Goal: Task Accomplishment & Management: Use online tool/utility

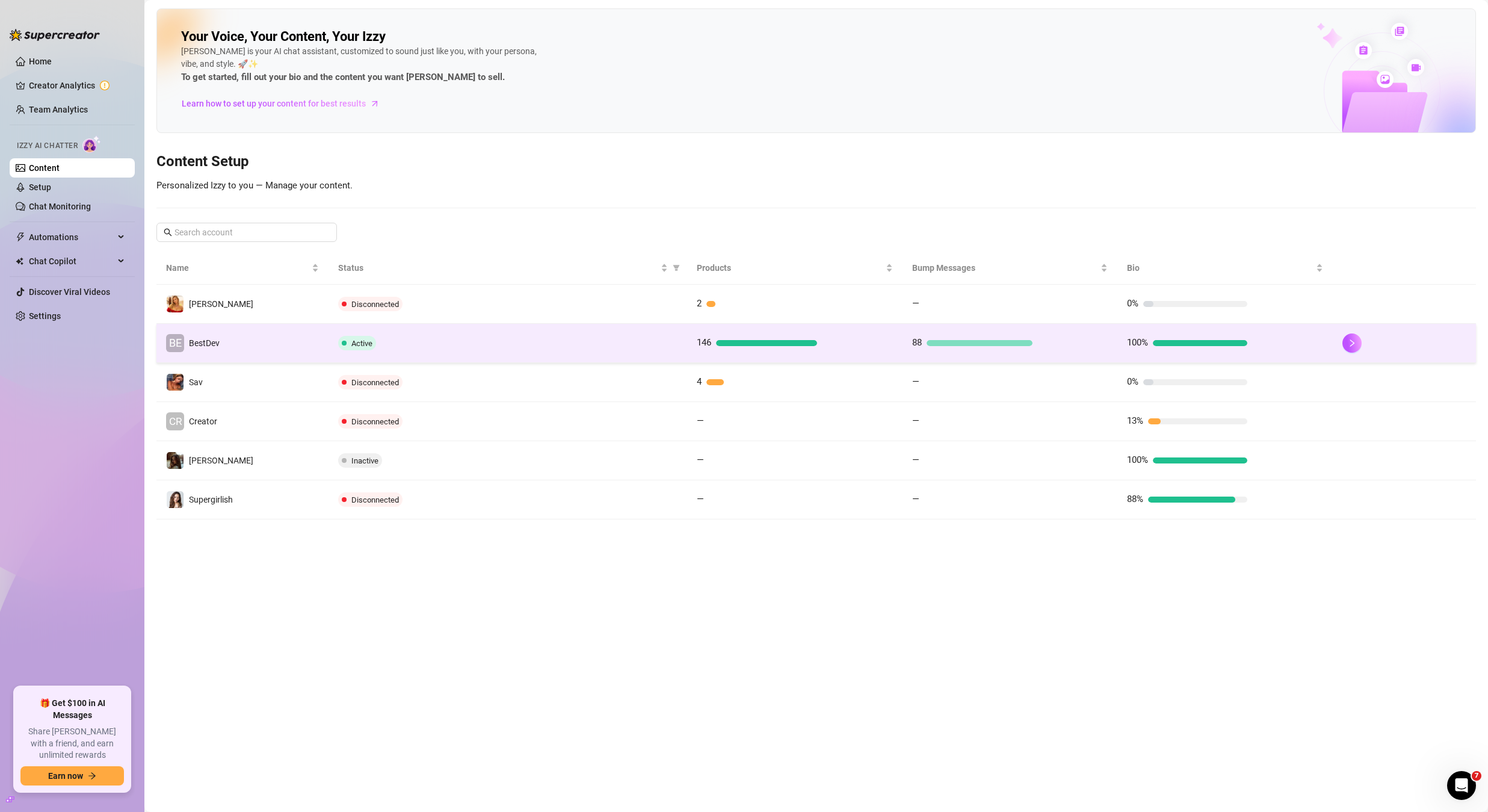
click at [305, 353] on td "BE BestDev" at bounding box center [242, 343] width 172 height 39
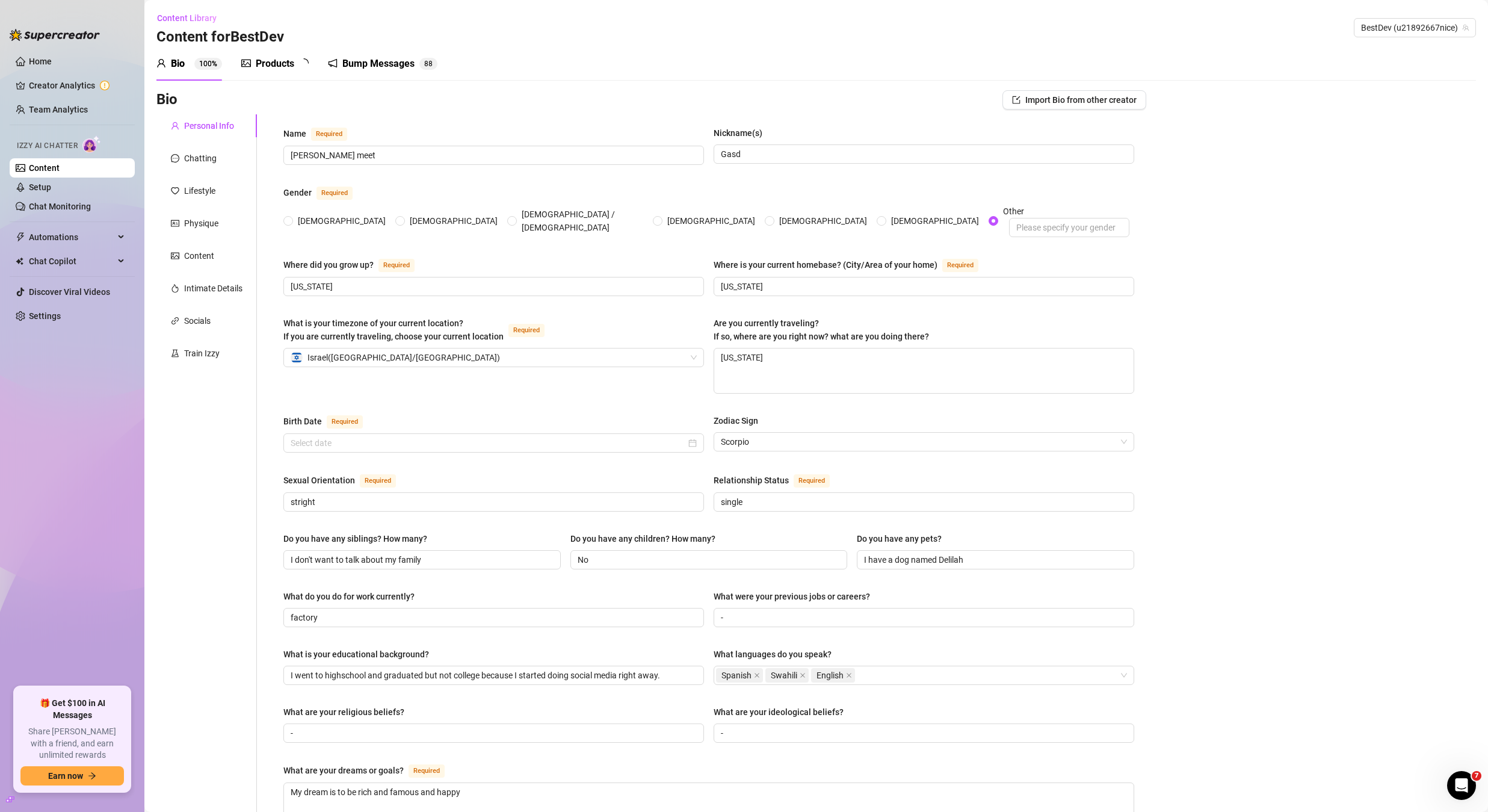
click at [180, 69] on div "Bio" at bounding box center [178, 63] width 14 height 15
radio input "true"
type input "March 4th, 2001"
click at [60, 170] on link "Content" at bounding box center [44, 168] width 31 height 9
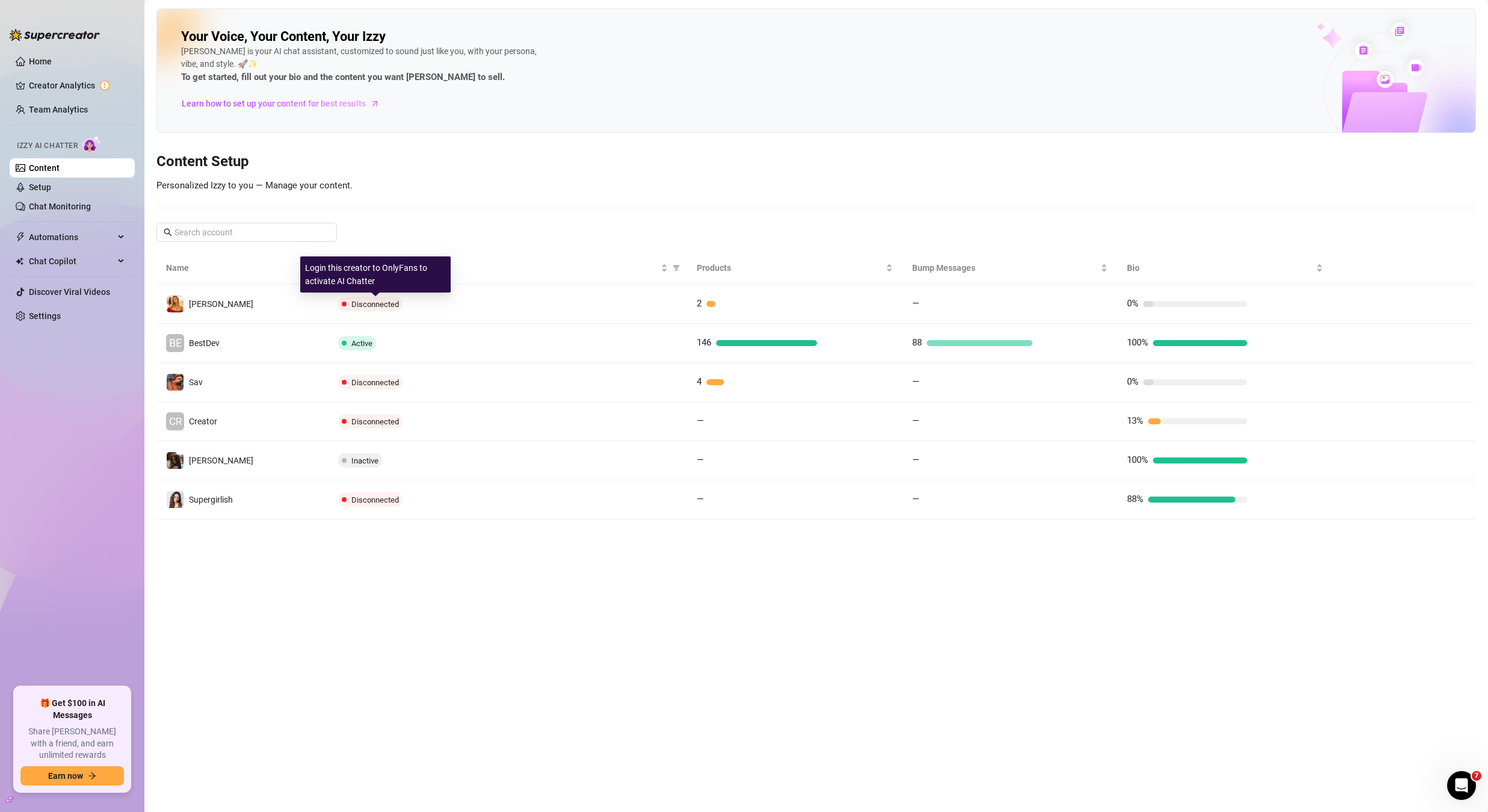
drag, startPoint x: 320, startPoint y: 302, endPoint x: 316, endPoint y: 294, distance: 8.9
click at [319, 302] on td "Mikayla" at bounding box center [242, 304] width 172 height 39
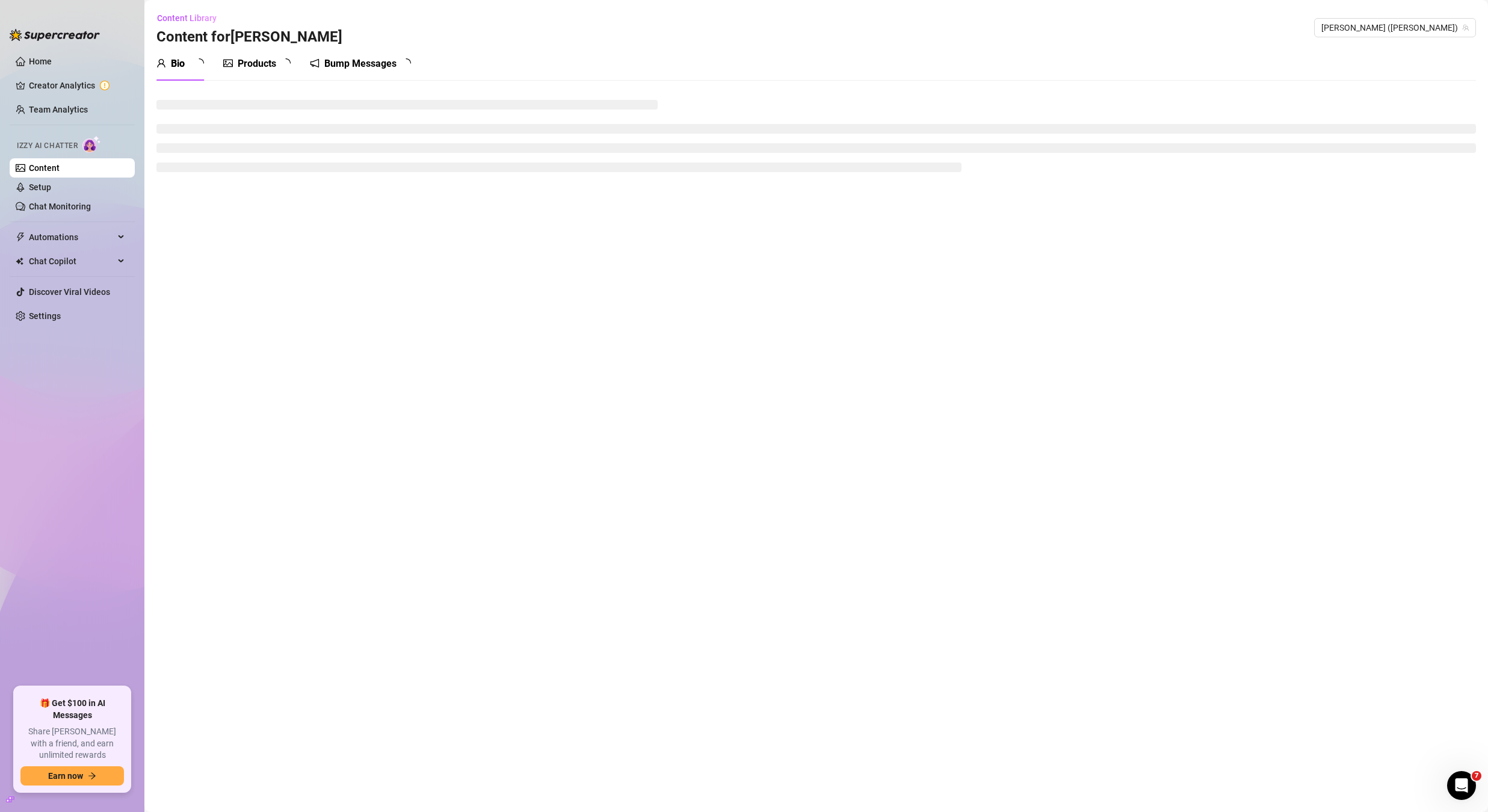
click at [271, 63] on div "Products" at bounding box center [257, 63] width 39 height 15
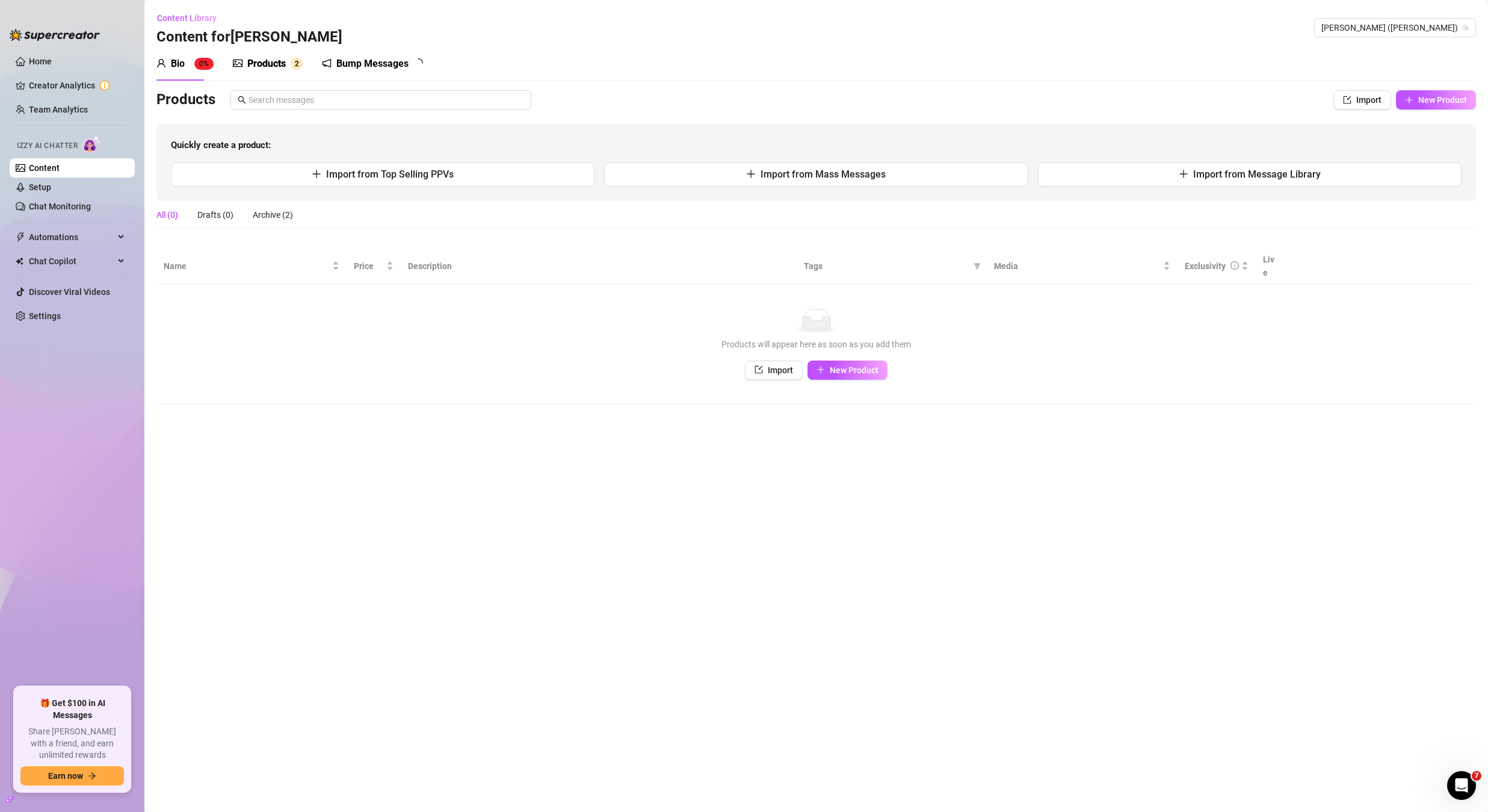
click at [263, 67] on div "Products" at bounding box center [267, 63] width 39 height 15
click at [60, 165] on link "Content" at bounding box center [44, 168] width 31 height 9
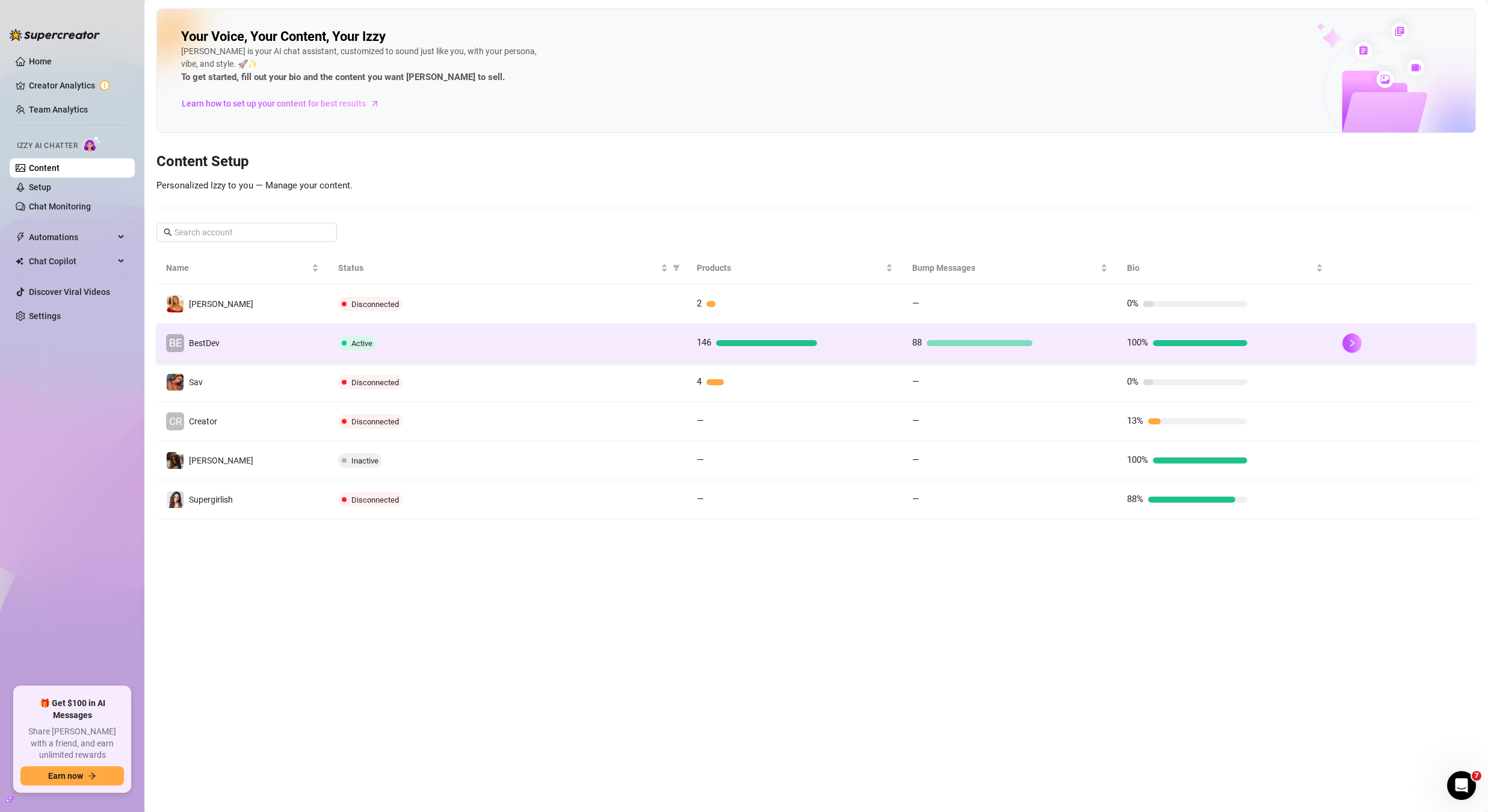
click at [288, 335] on td "BE BestDev" at bounding box center [242, 343] width 172 height 39
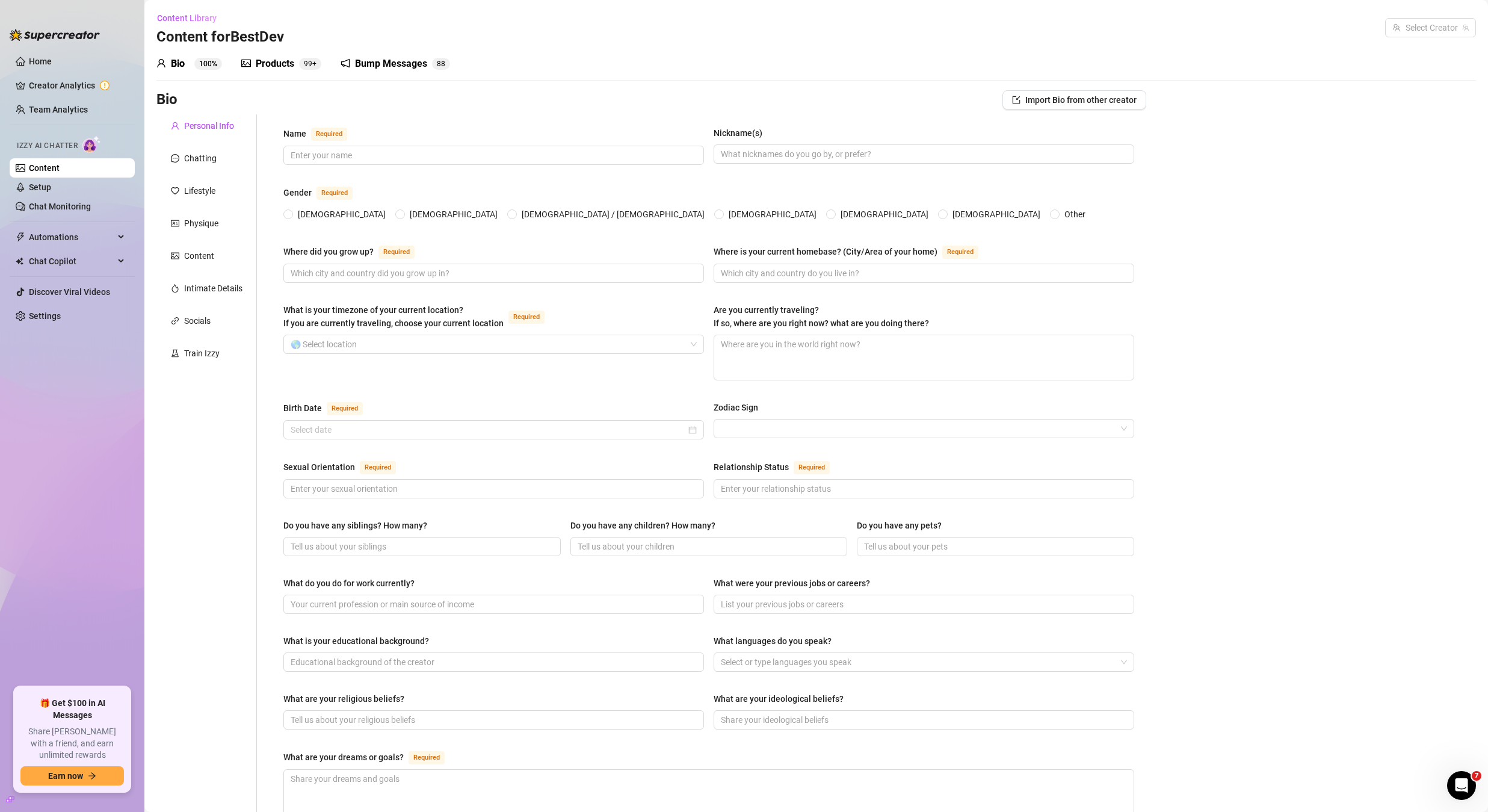
click at [357, 63] on div "Bump Messages" at bounding box center [391, 63] width 72 height 15
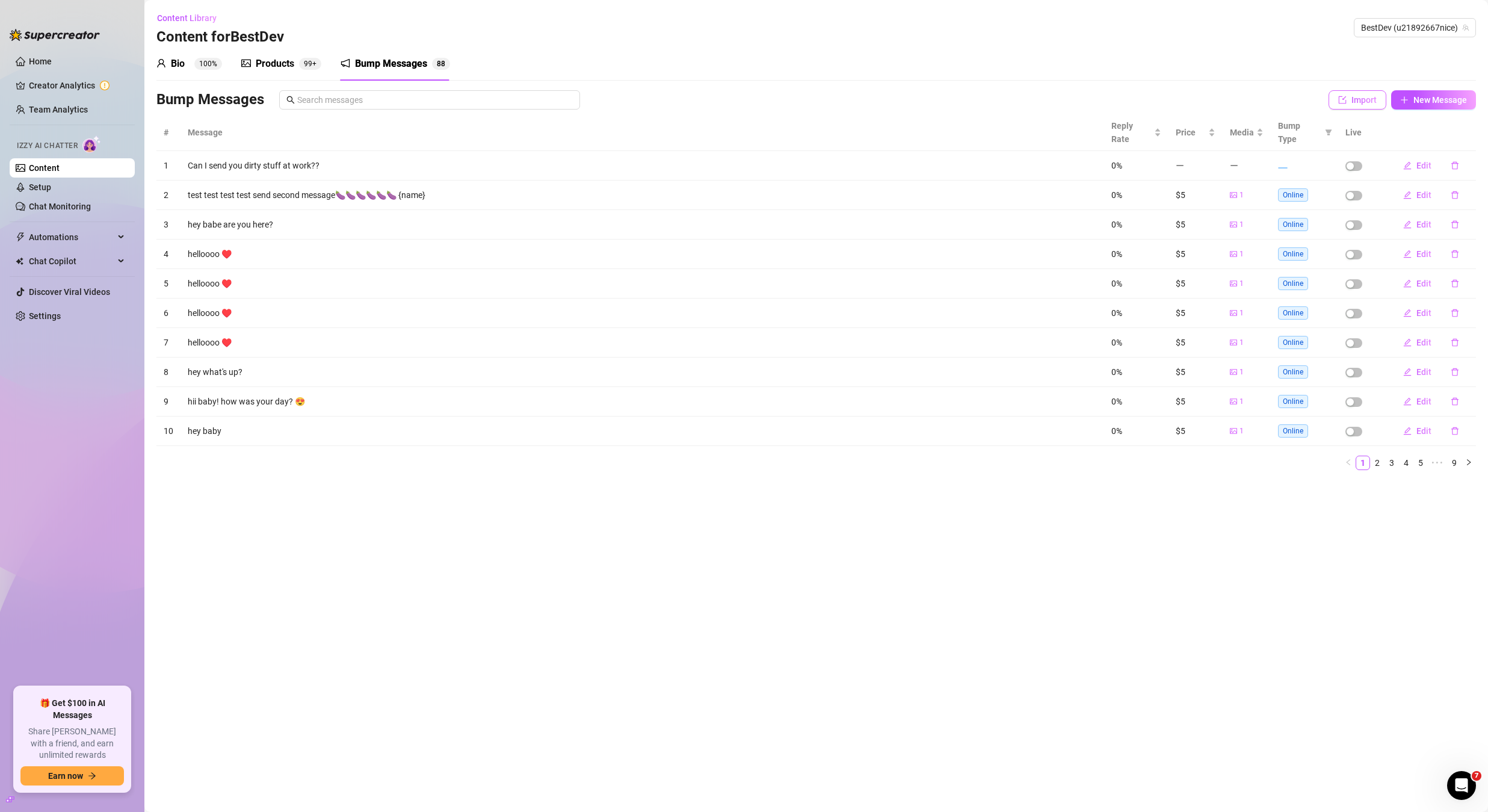
click at [1379, 96] on button "Import" at bounding box center [1357, 100] width 58 height 19
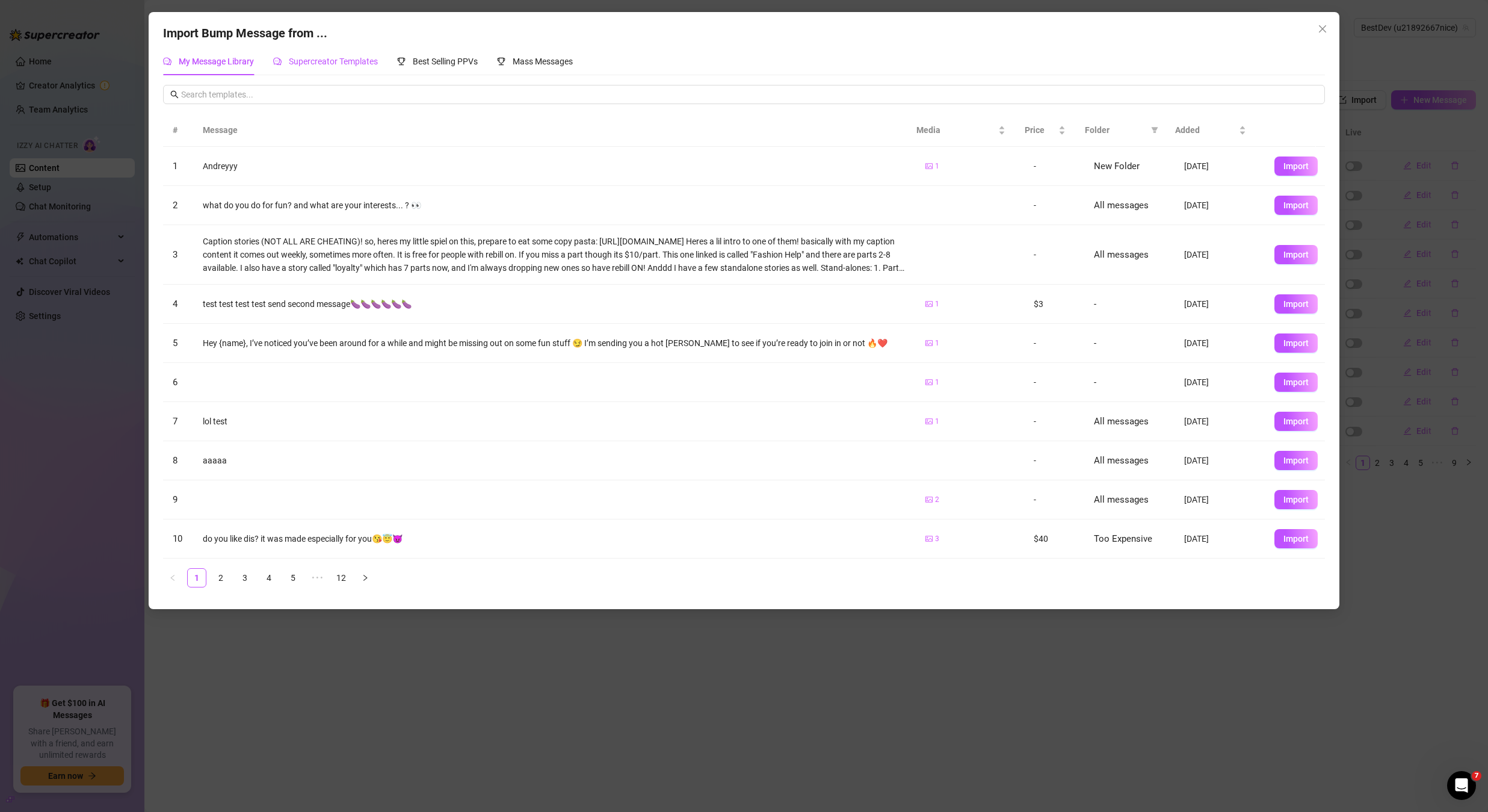
click at [313, 67] on div "Supercreator Templates" at bounding box center [325, 61] width 104 height 13
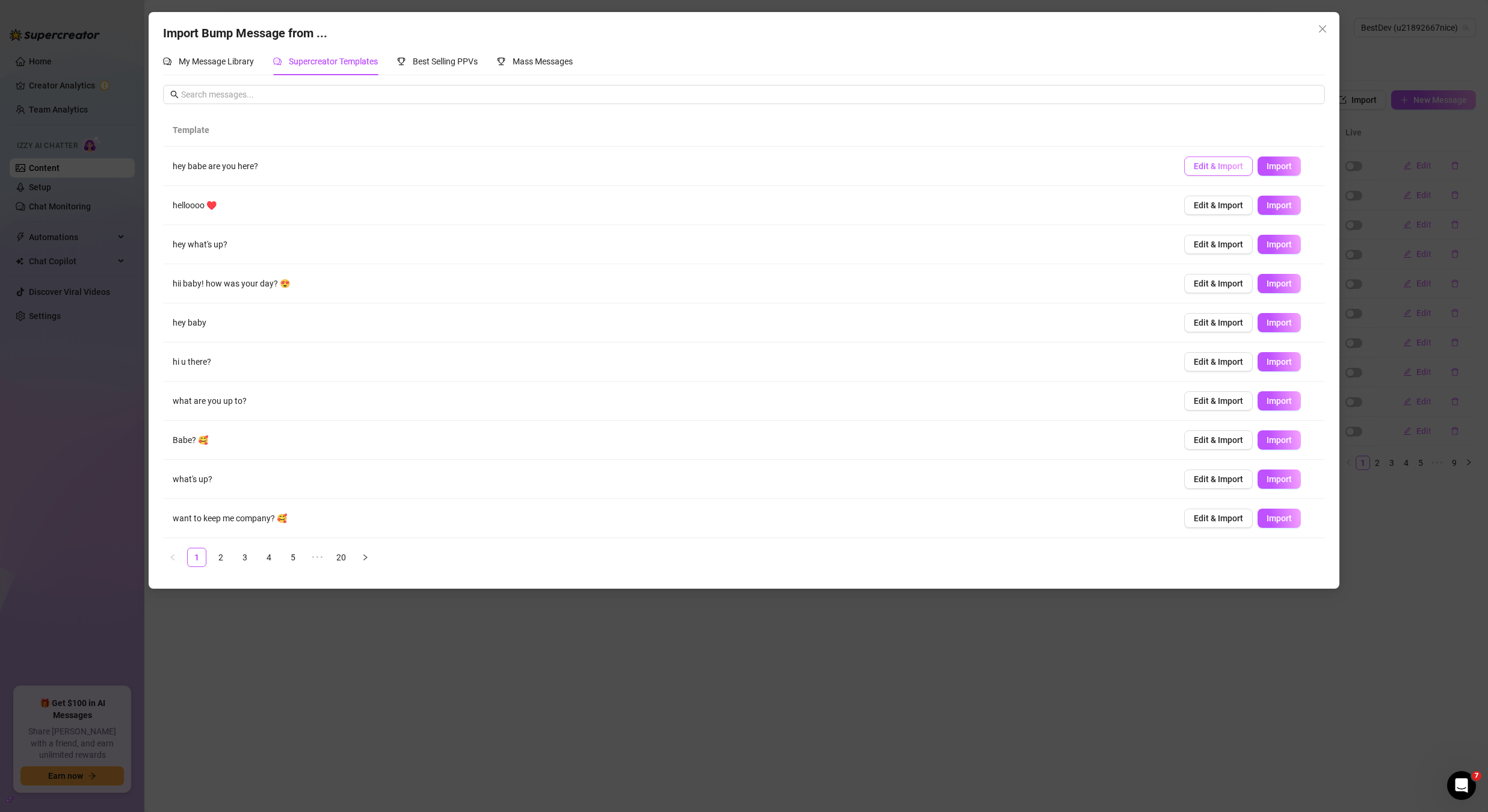
click at [1233, 172] on button "Edit & Import" at bounding box center [1218, 165] width 69 height 19
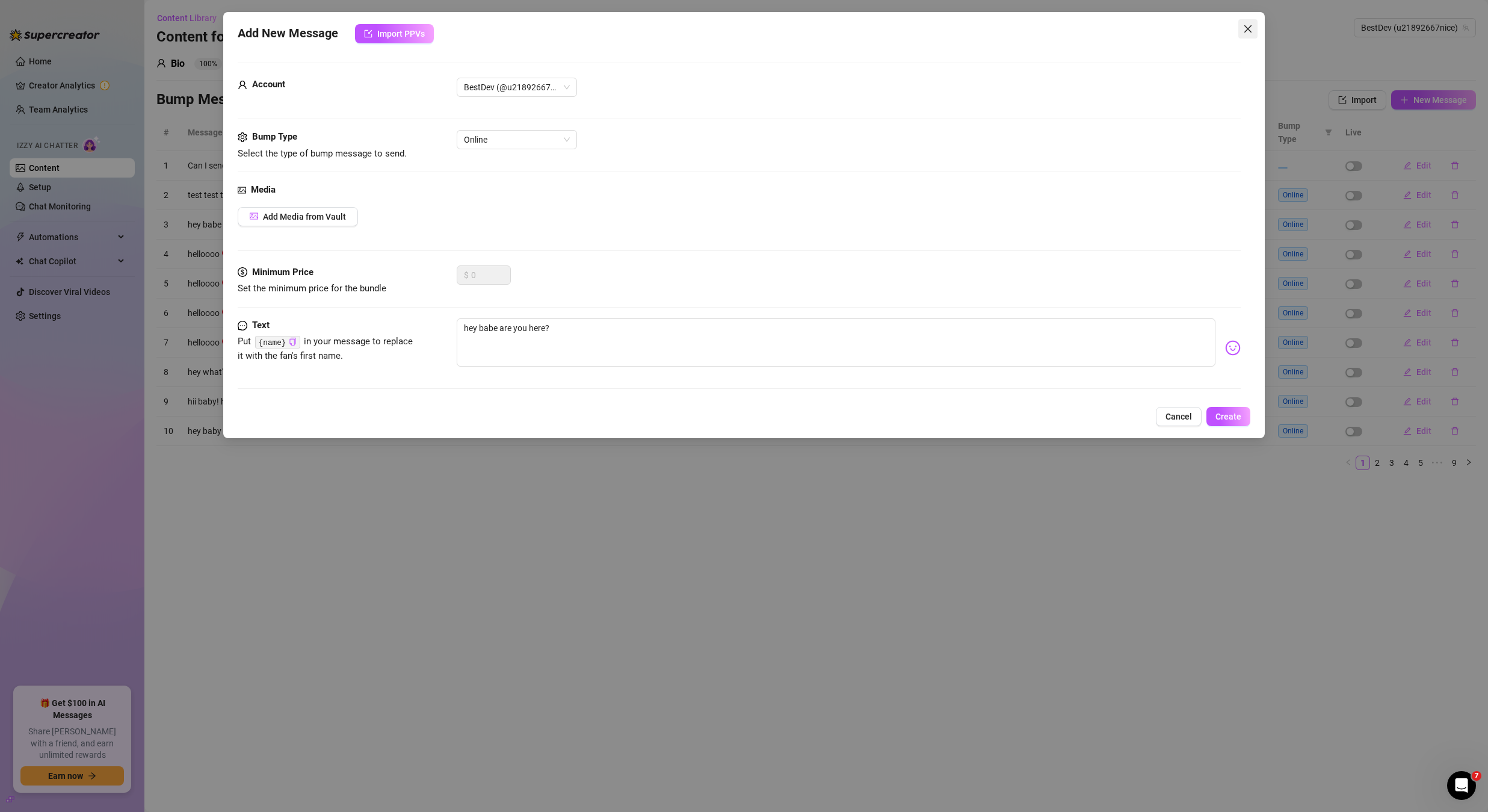
click at [1244, 29] on icon "close" at bounding box center [1248, 29] width 9 height 9
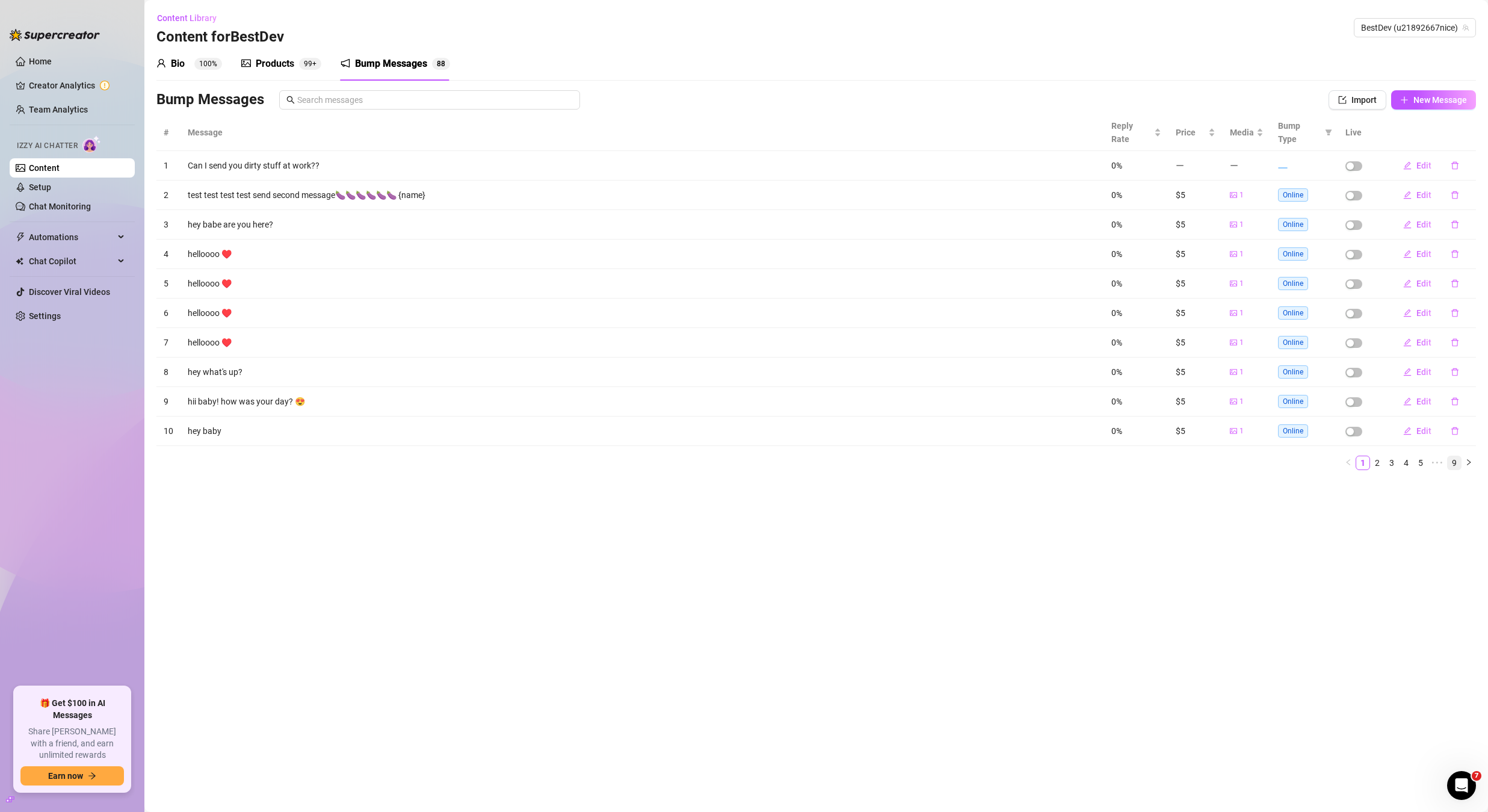
click at [1459, 456] on link "9" at bounding box center [1454, 462] width 13 height 13
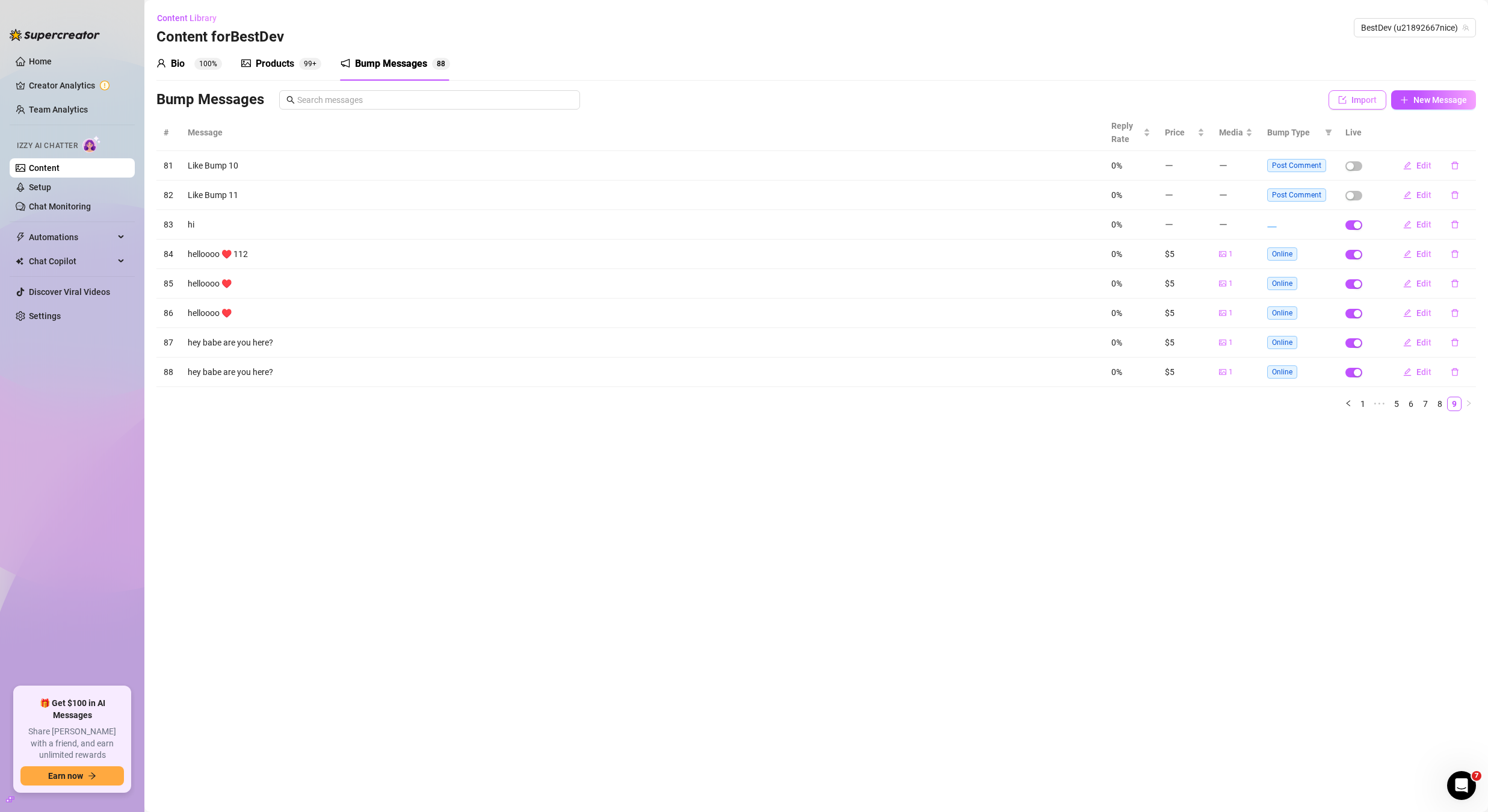
click at [1360, 108] on button "Import" at bounding box center [1357, 100] width 58 height 19
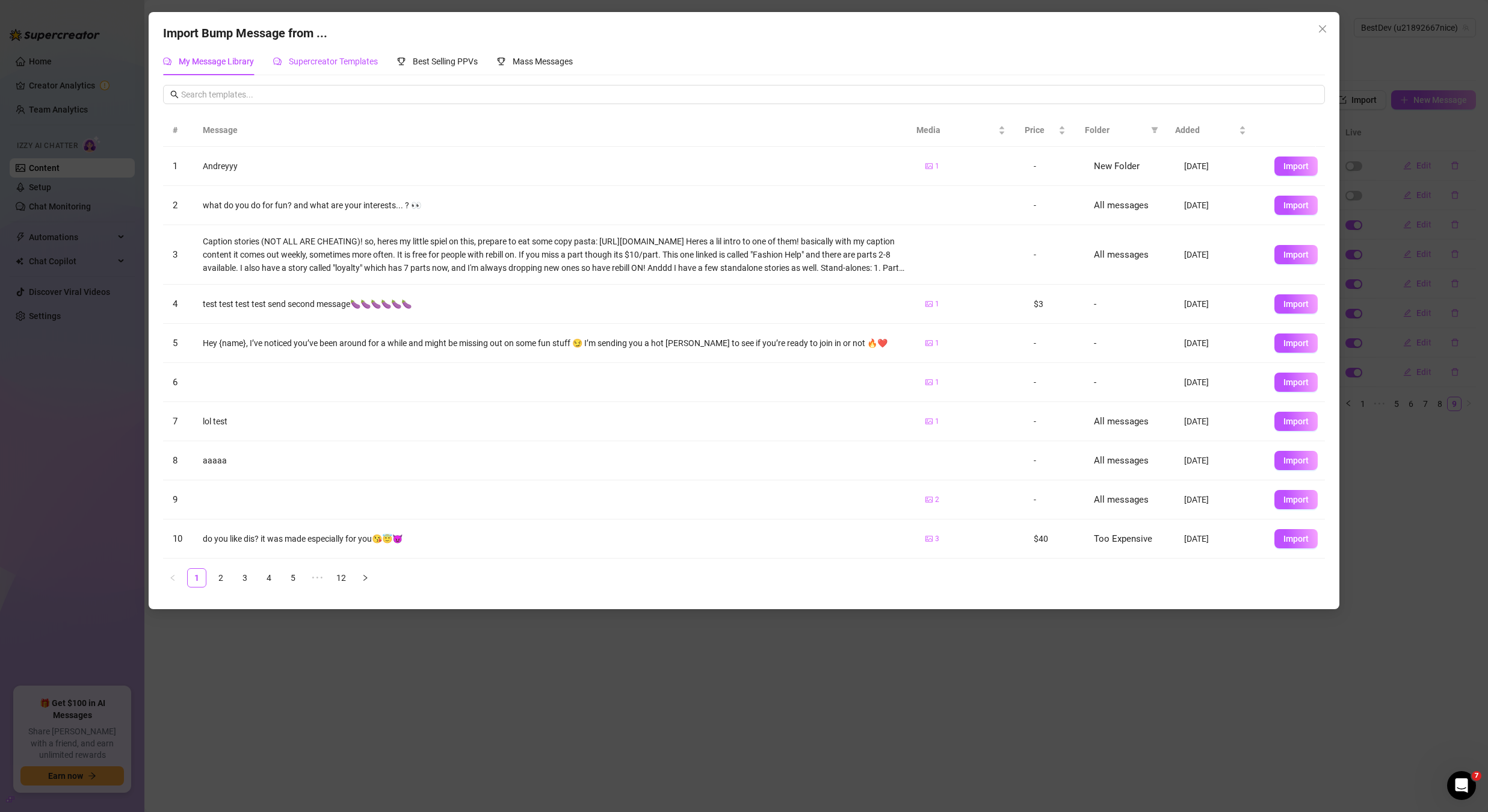
click at [337, 66] on span "Supercreator Templates" at bounding box center [333, 61] width 89 height 9
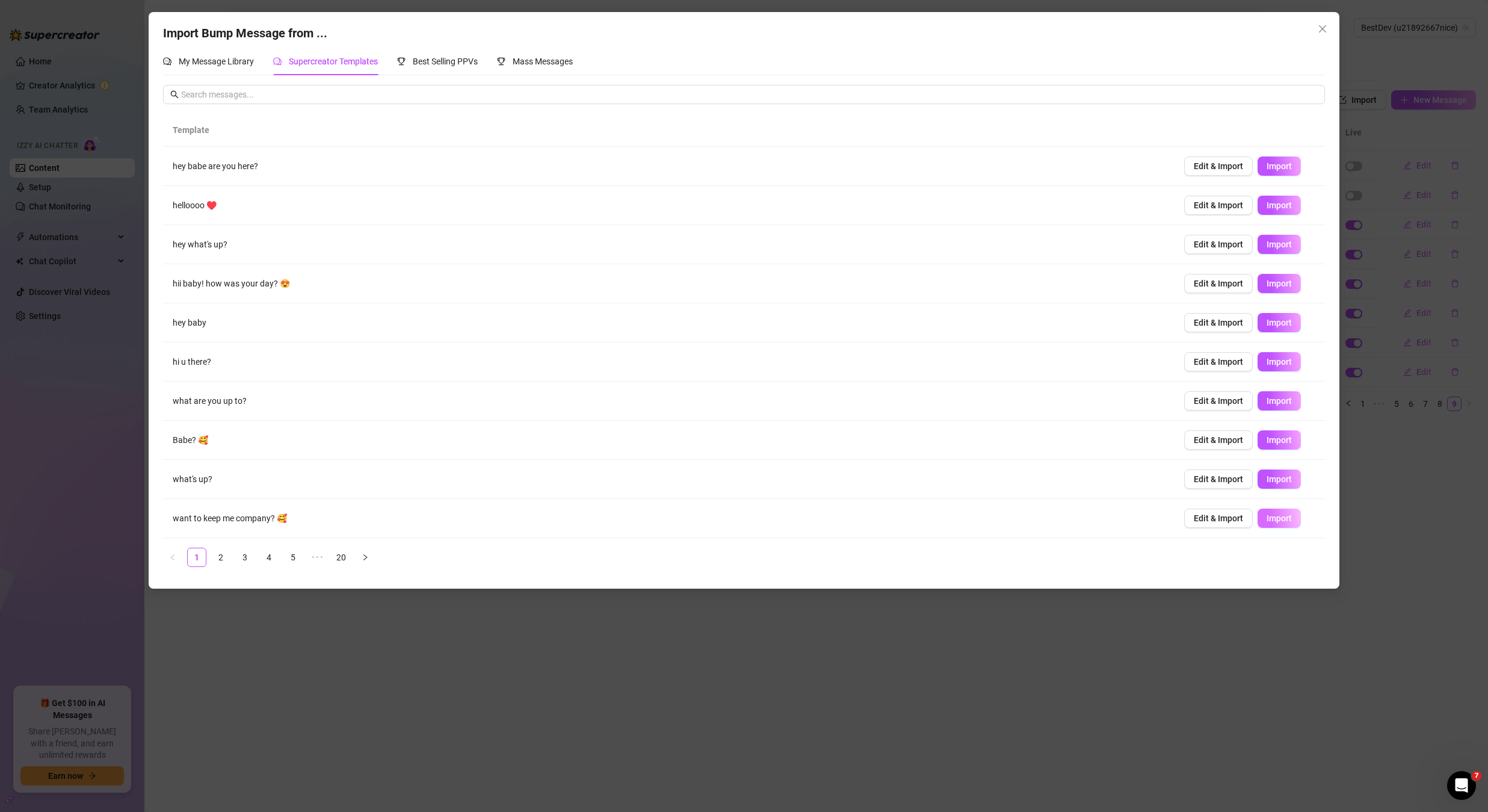
click at [1273, 509] on button "Import" at bounding box center [1279, 518] width 43 height 19
click at [1078, 655] on div "Import Bump Message from ... My Message Library Supercreator Templates Best Sel…" at bounding box center [744, 406] width 1488 height 812
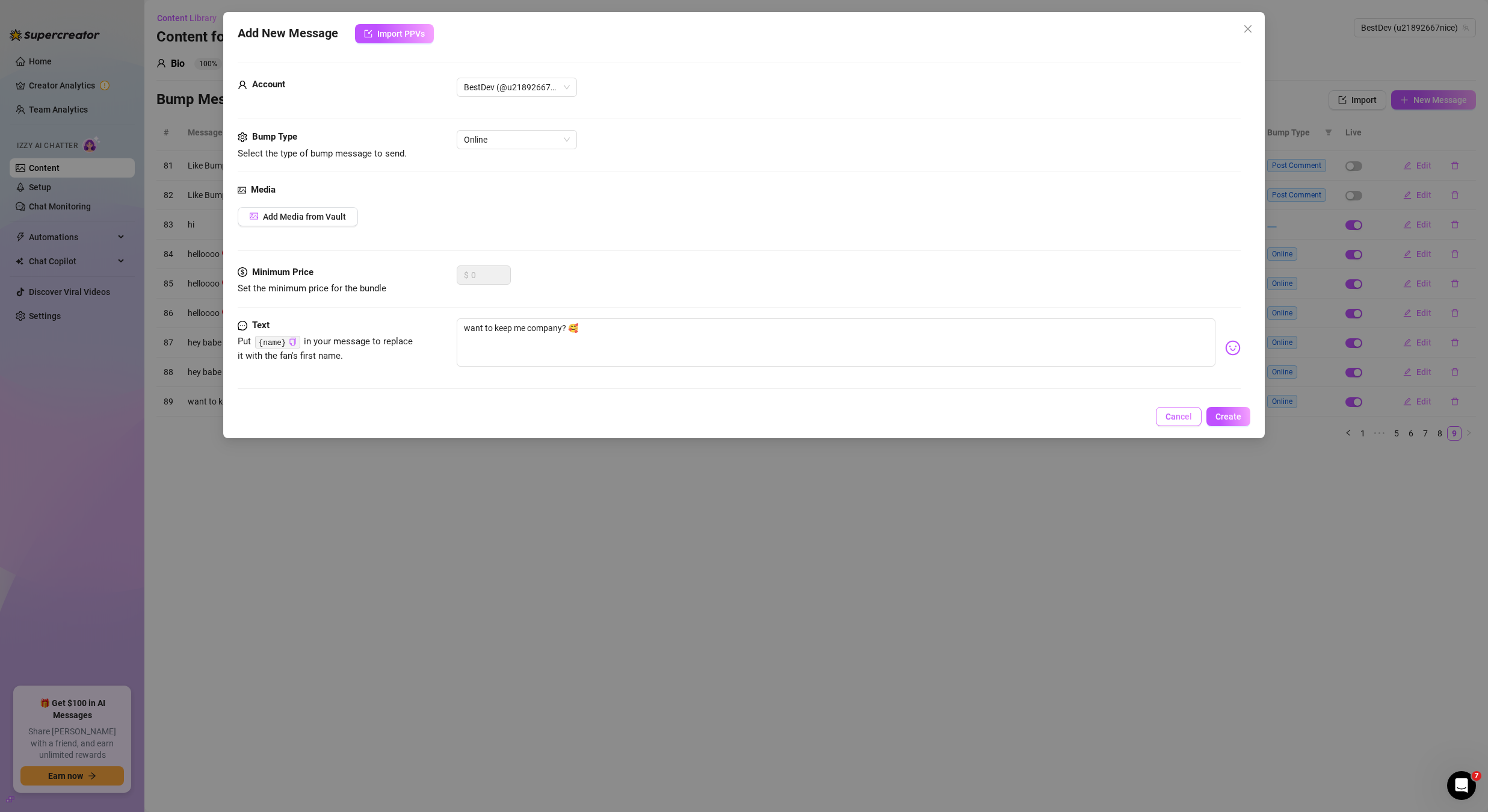
click at [1176, 420] on span "Cancel" at bounding box center [1179, 416] width 26 height 9
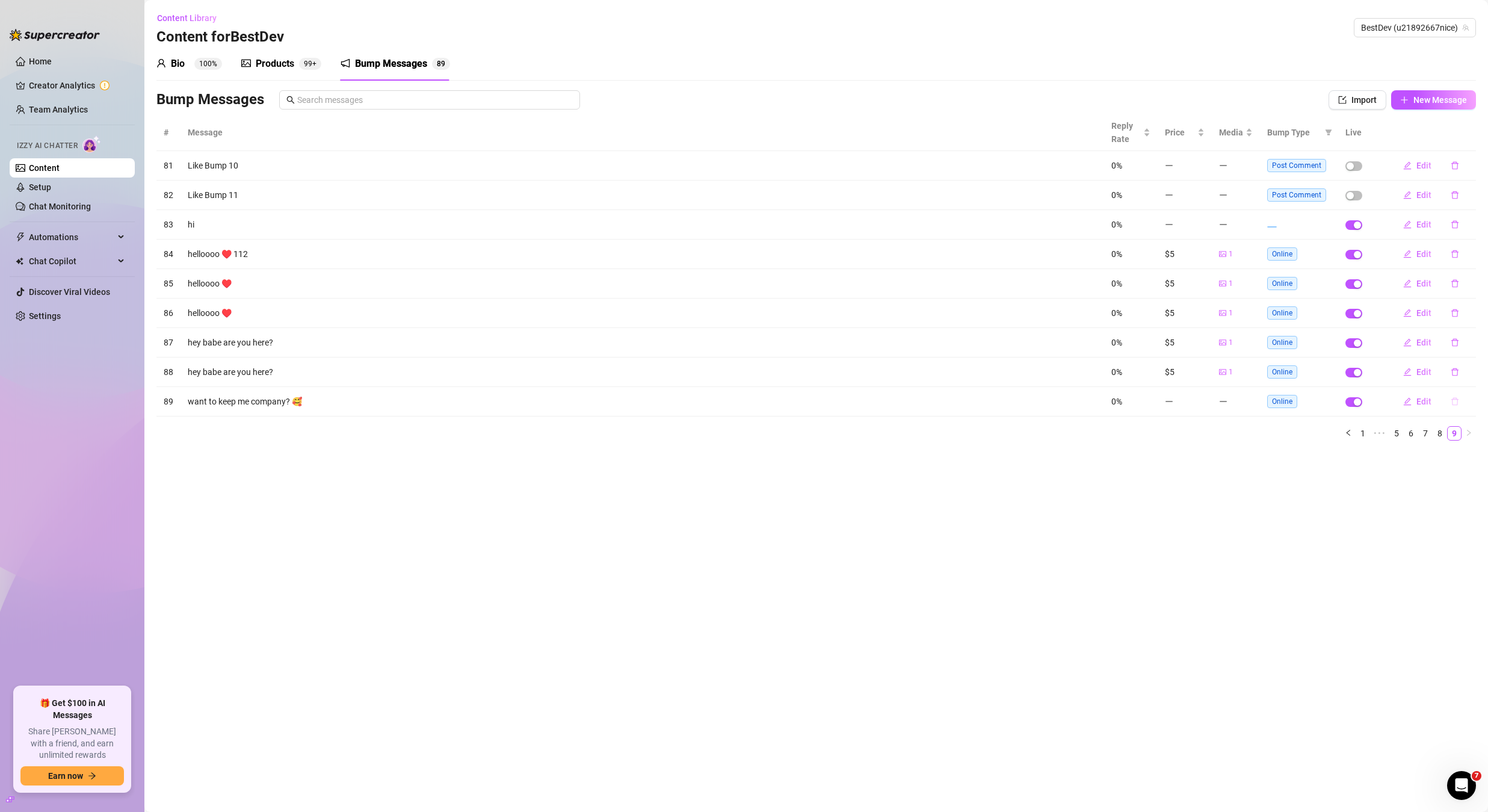
click at [1452, 403] on icon "delete" at bounding box center [1455, 401] width 7 height 8
click at [1468, 369] on span "Yes" at bounding box center [1467, 370] width 15 height 9
click at [1379, 98] on button "Import" at bounding box center [1357, 100] width 58 height 19
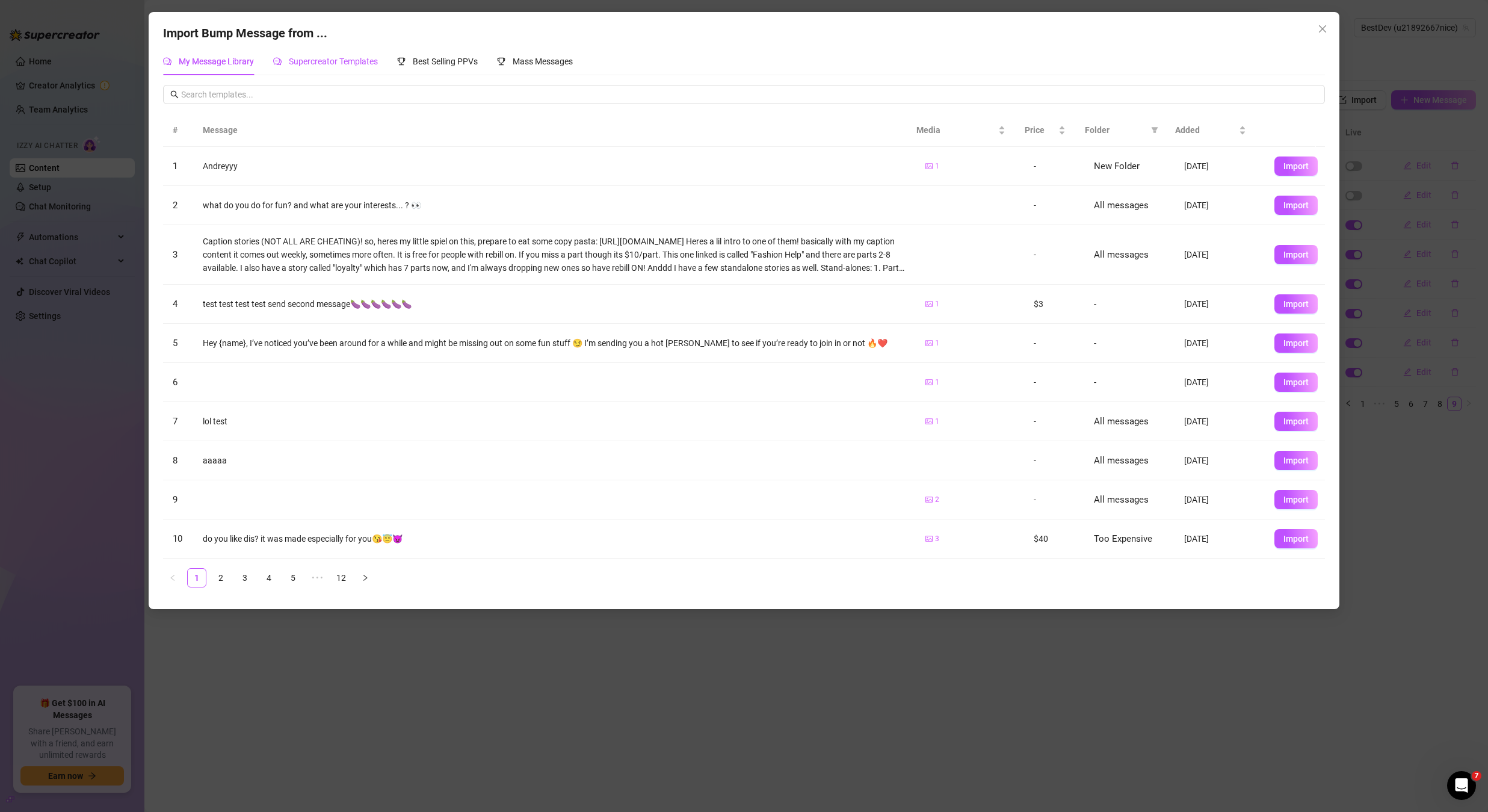
click at [322, 63] on span "Supercreator Templates" at bounding box center [333, 61] width 89 height 9
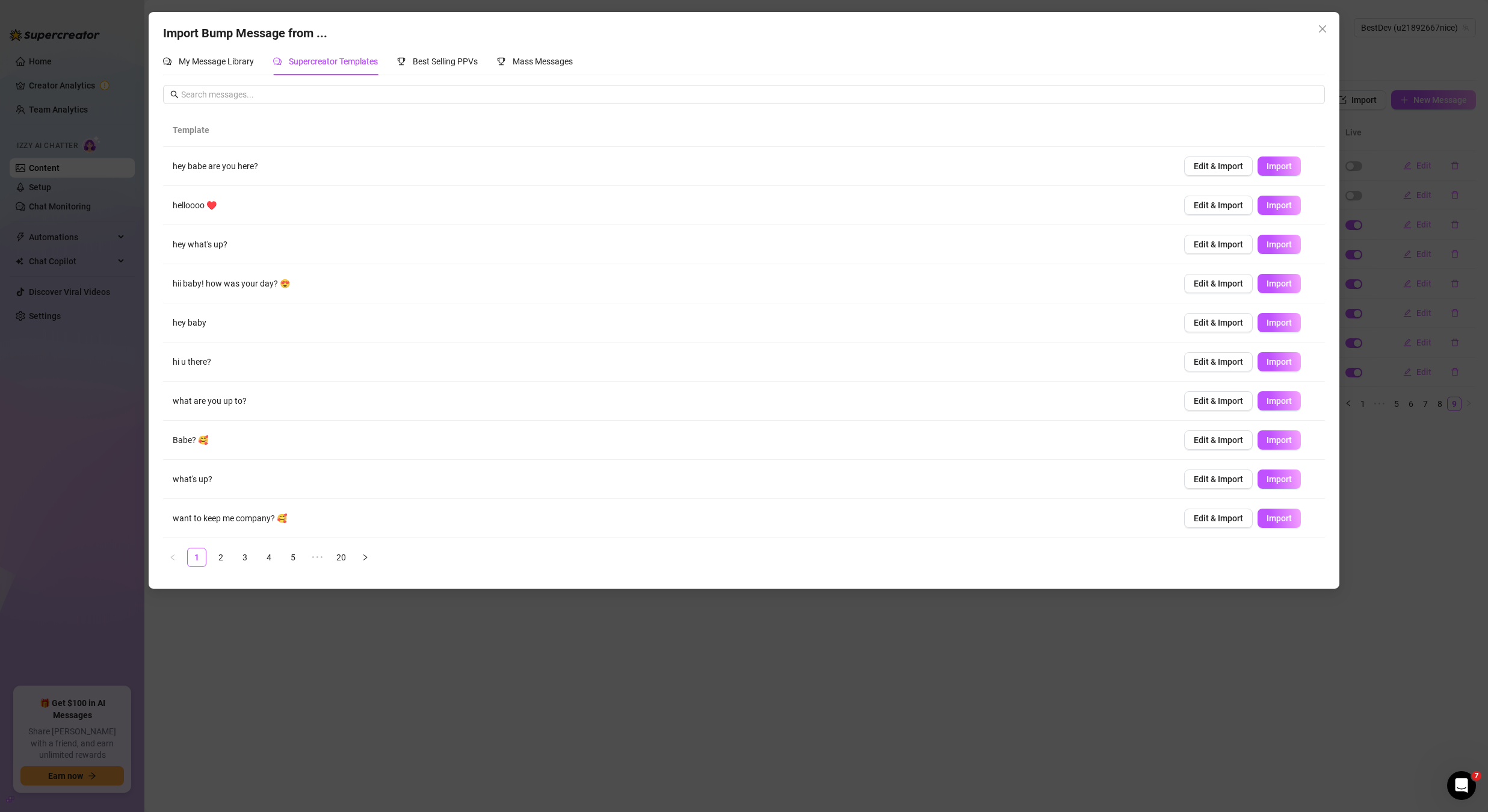
click at [1219, 169] on span "Edit & Import" at bounding box center [1219, 166] width 49 height 9
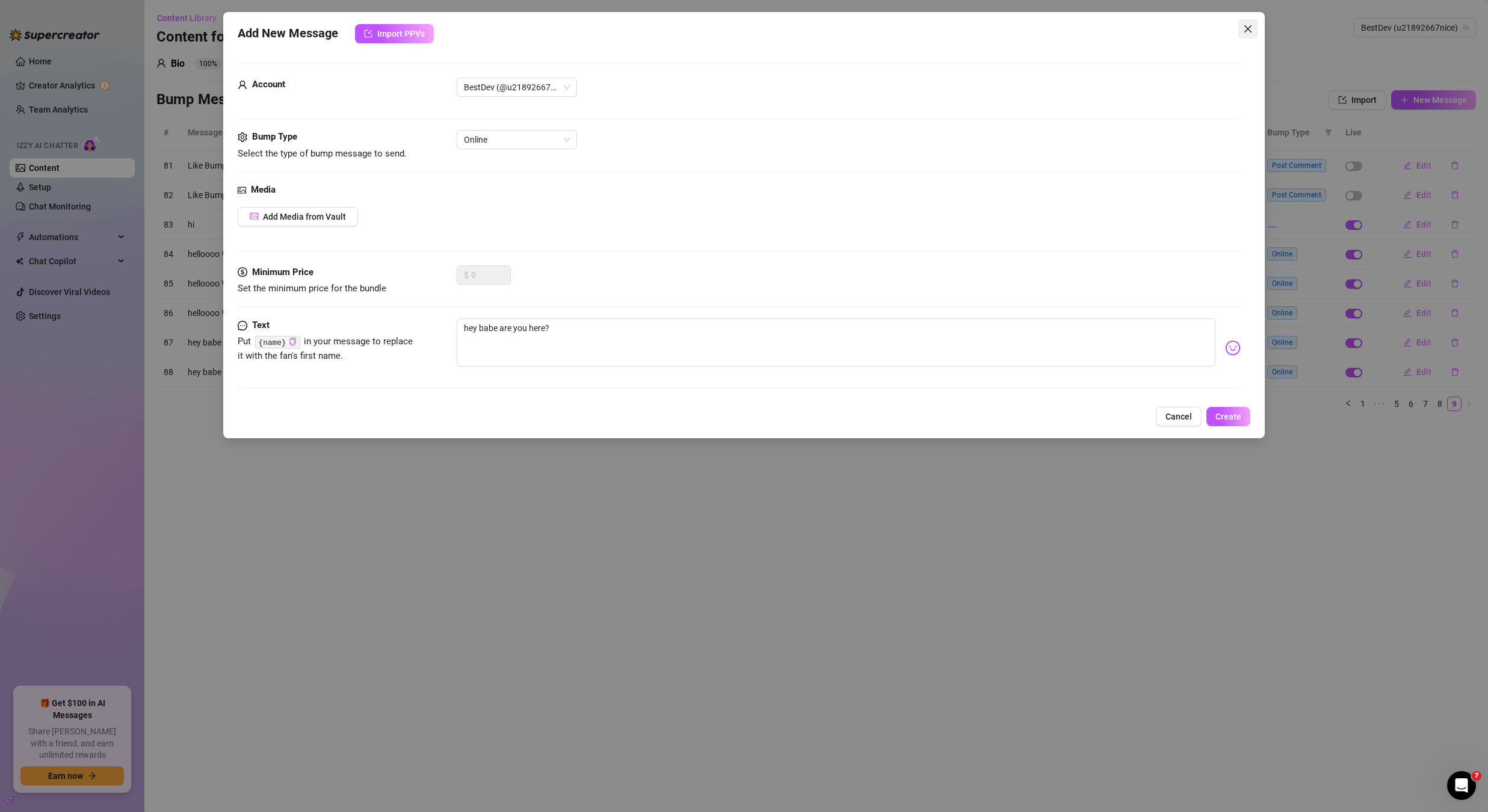
click at [1248, 26] on icon "close" at bounding box center [1248, 29] width 9 height 9
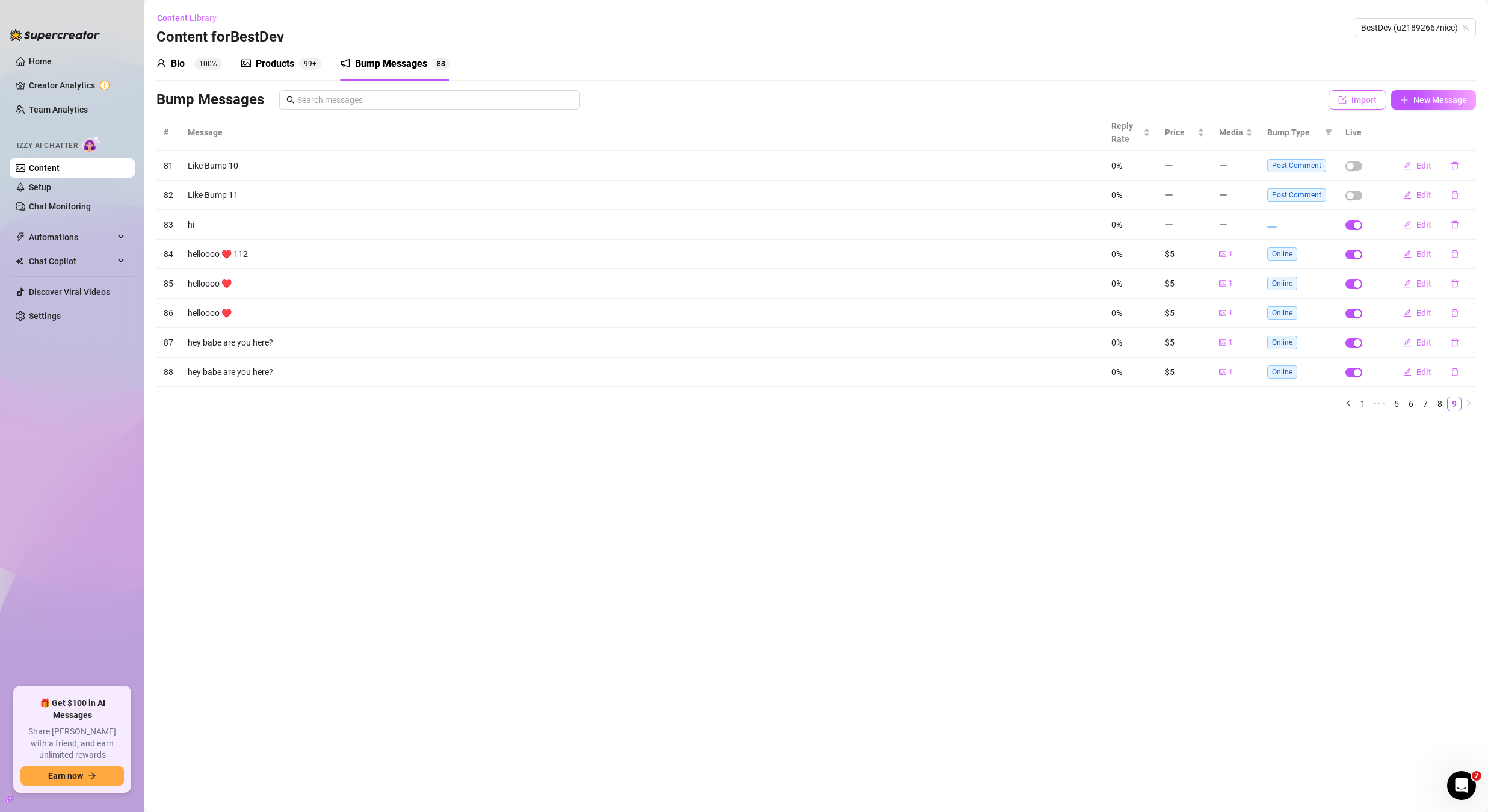
click at [1355, 103] on span "Import" at bounding box center [1364, 100] width 26 height 9
type textarea "Type your message here..."
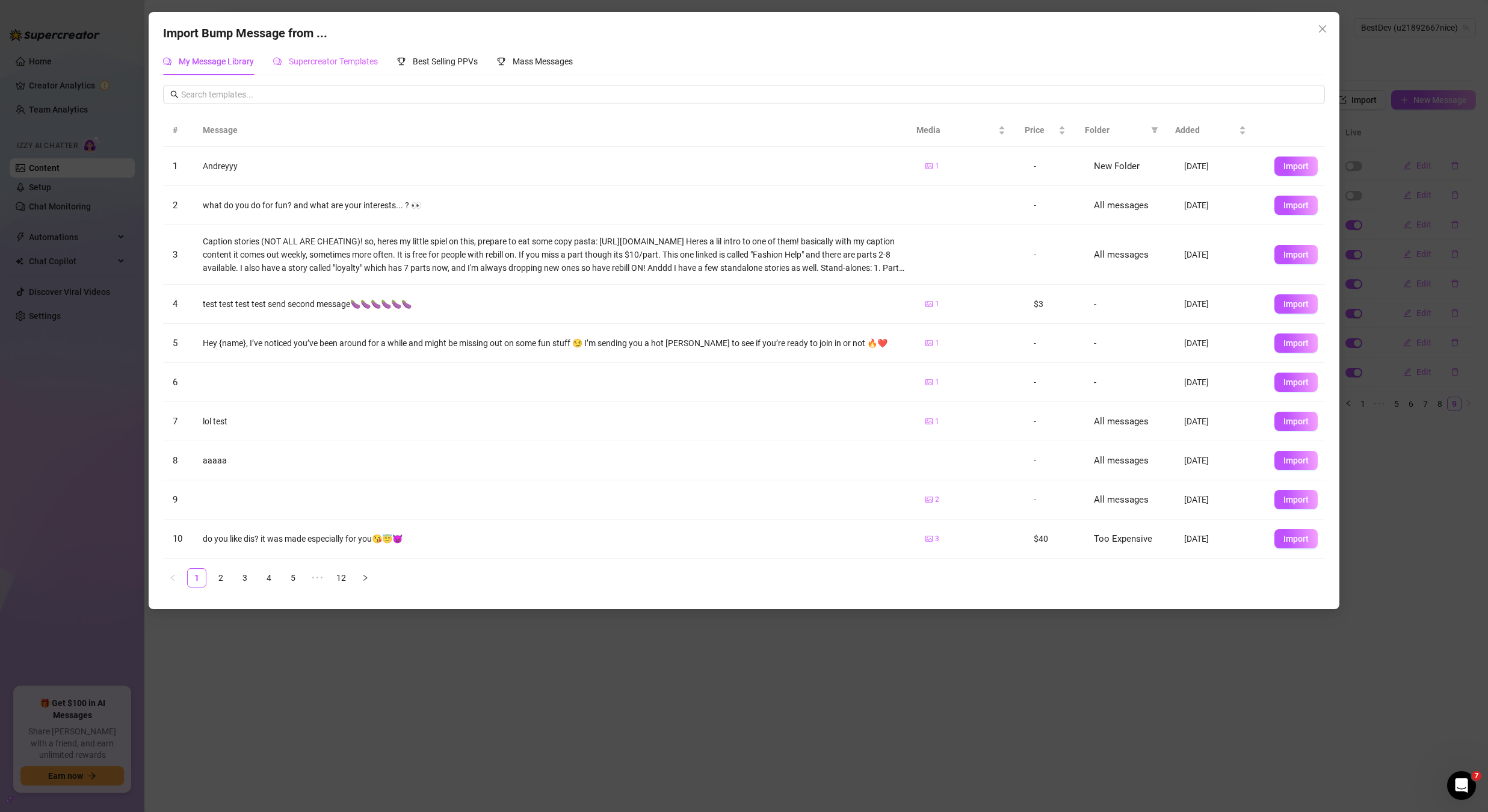
click at [335, 69] on div "Supercreator Templates" at bounding box center [325, 61] width 104 height 28
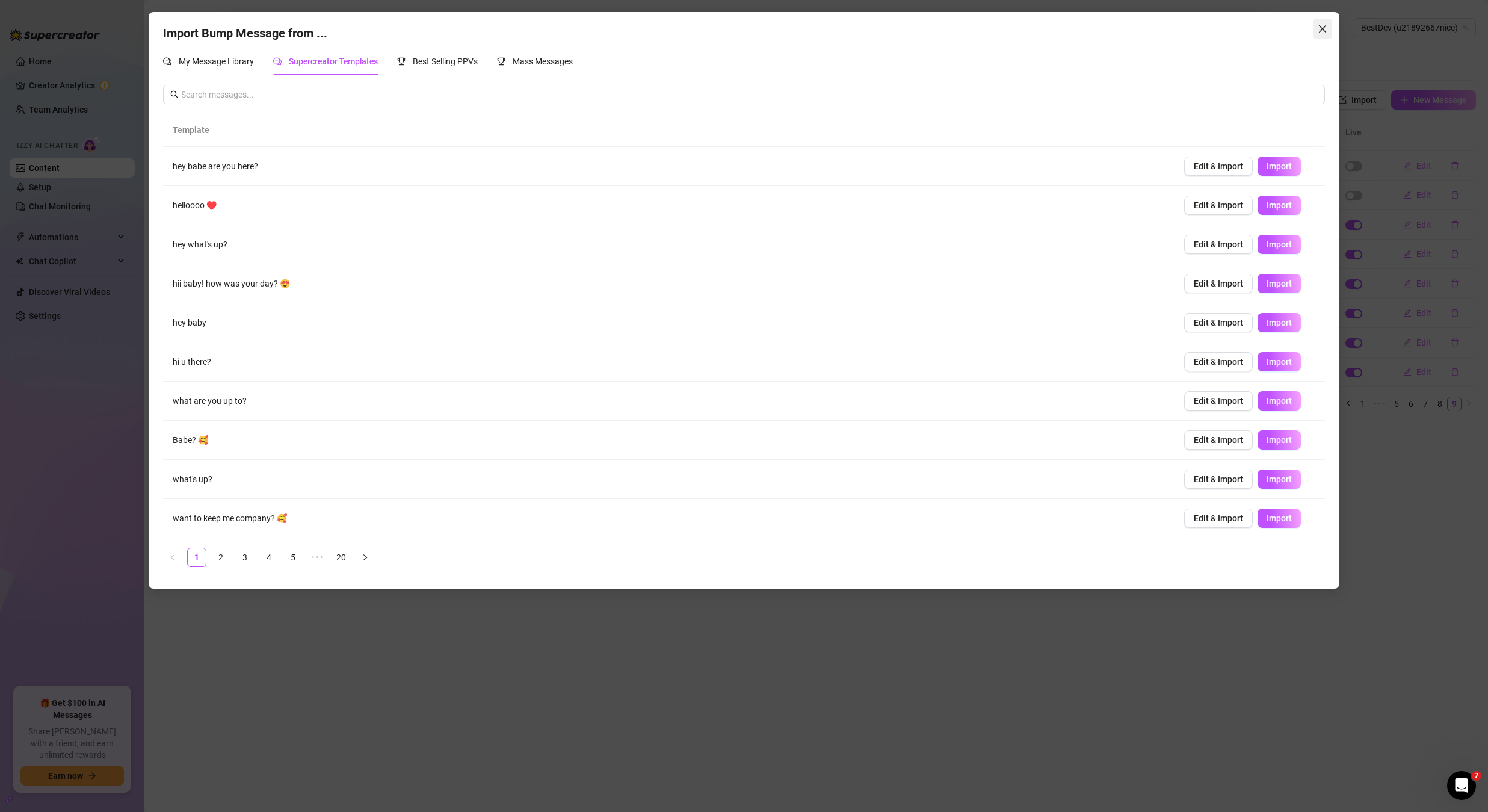
click at [1322, 27] on icon "close" at bounding box center [1322, 29] width 9 height 9
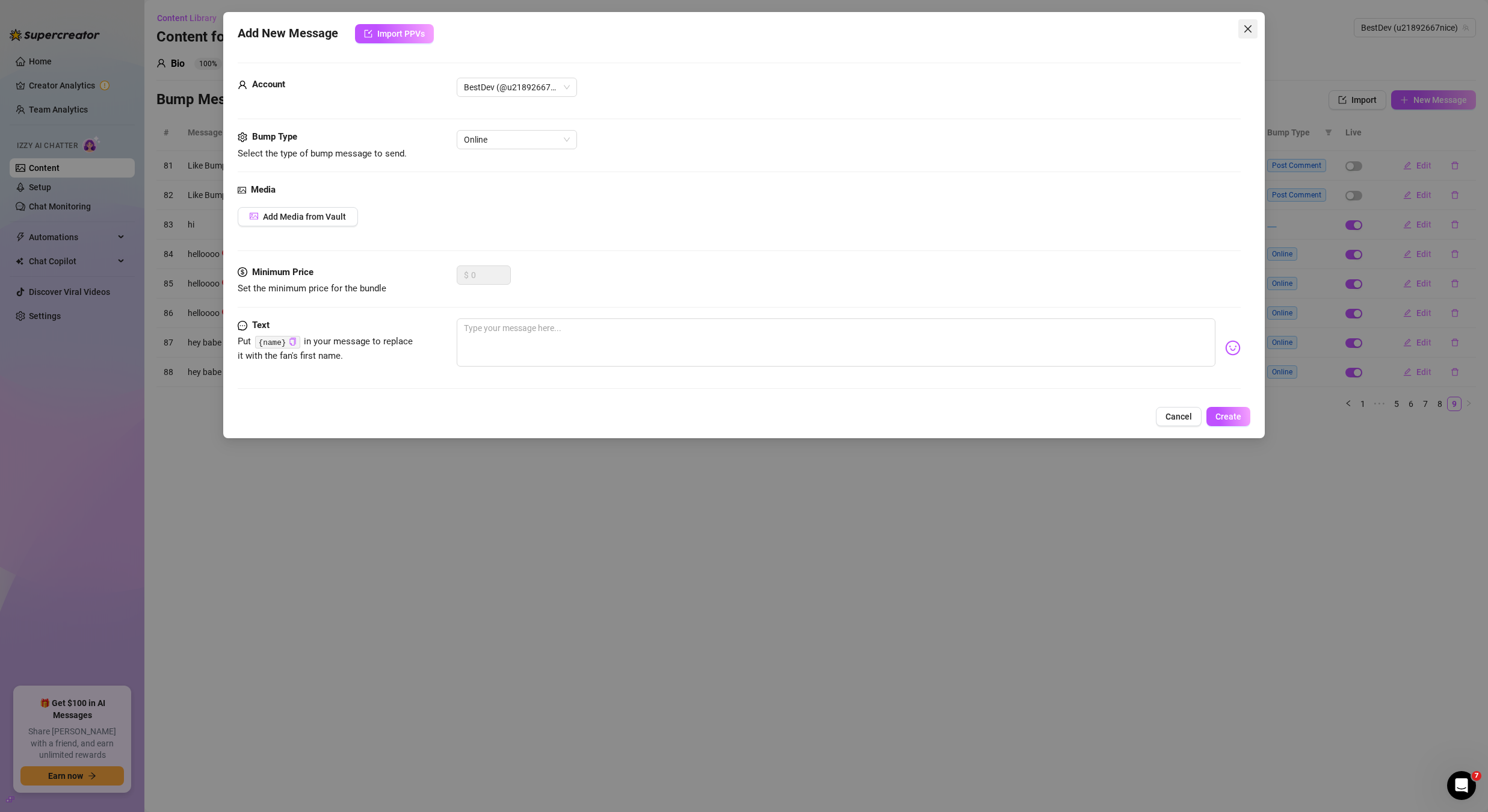
click at [1254, 24] on span "Close" at bounding box center [1247, 29] width 19 height 9
